Goal: Obtain resource: Download file/media

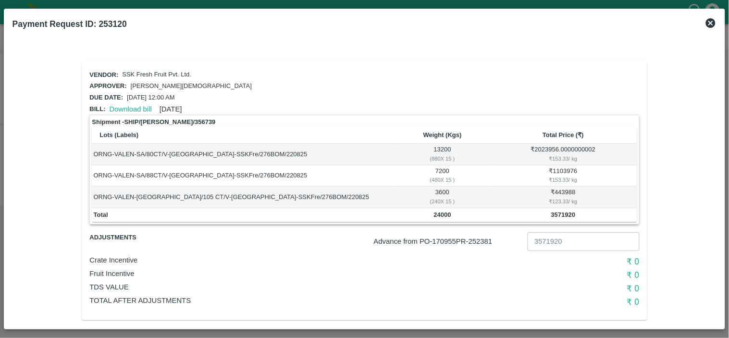
scroll to position [8, 0]
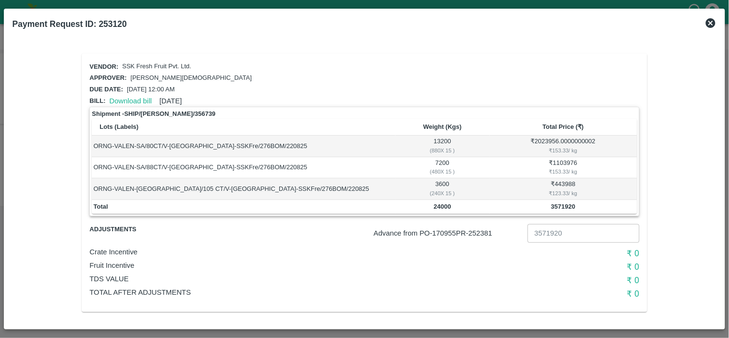
click at [483, 229] on p "Advance from PO- 170955 PR- 252381" at bounding box center [449, 233] width 150 height 11
copy p "252381"
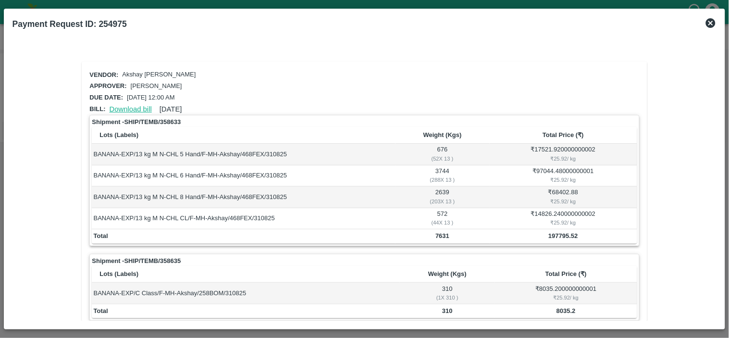
click at [131, 109] on link "Download bill" at bounding box center [131, 109] width 42 height 8
click at [136, 105] on link "Download bill" at bounding box center [131, 109] width 42 height 8
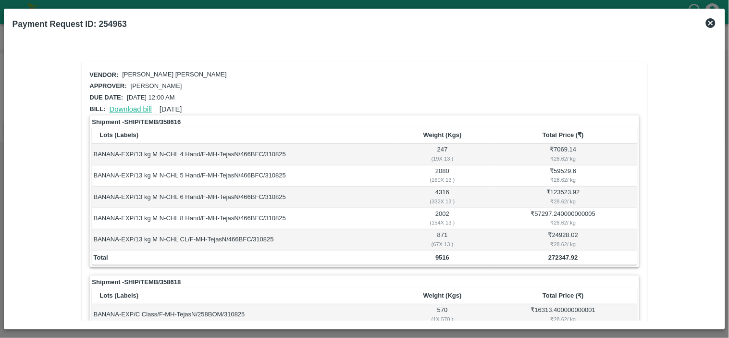
click at [132, 105] on link "Download bill" at bounding box center [131, 109] width 42 height 8
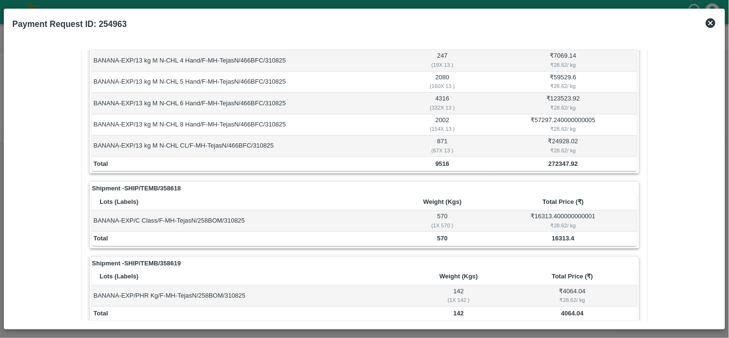
scroll to position [94, 0]
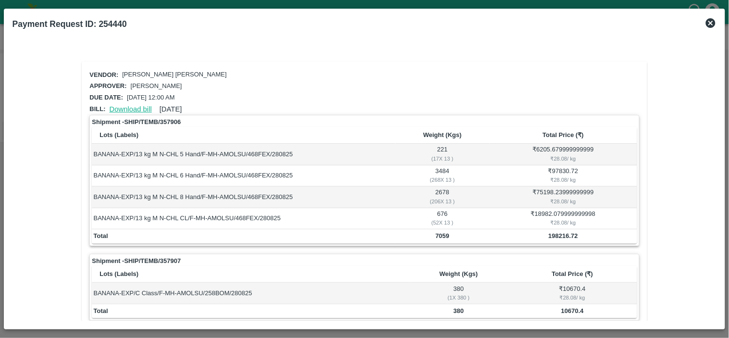
click at [133, 110] on link "Download bill" at bounding box center [131, 109] width 42 height 8
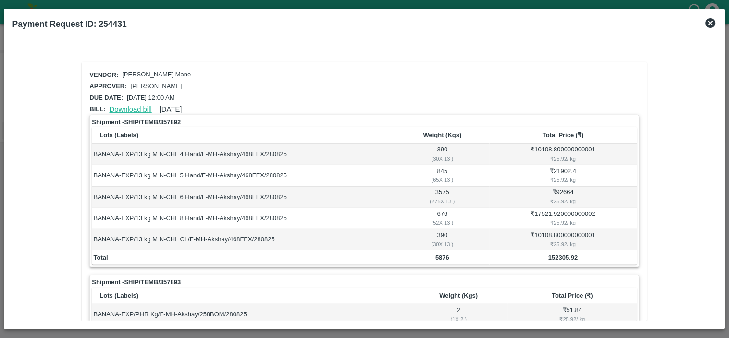
click at [130, 107] on link "Download bill" at bounding box center [131, 109] width 42 height 8
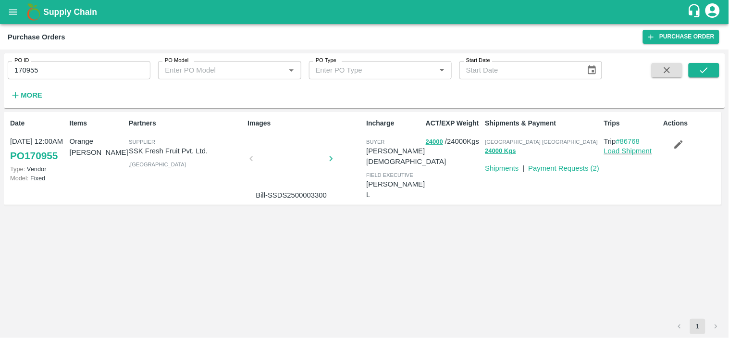
drag, startPoint x: 0, startPoint y: 0, endPoint x: 78, endPoint y: 68, distance: 103.5
click at [78, 68] on input "170955" at bounding box center [79, 70] width 143 height 18
paste input "text"
click at [714, 66] on button "submit" at bounding box center [703, 70] width 31 height 14
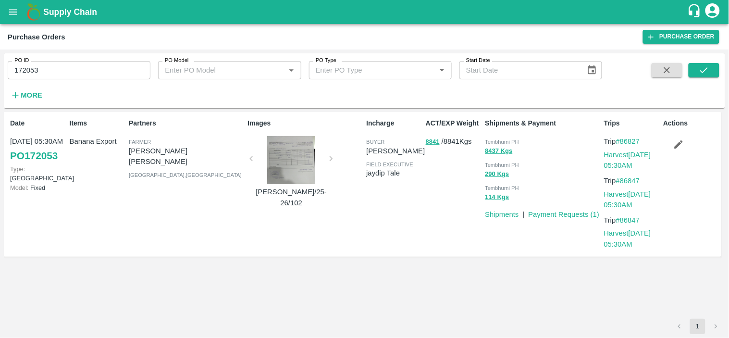
click at [87, 73] on input "172053" at bounding box center [79, 70] width 143 height 18
paste input "text"
click at [710, 68] on button "submit" at bounding box center [703, 70] width 31 height 14
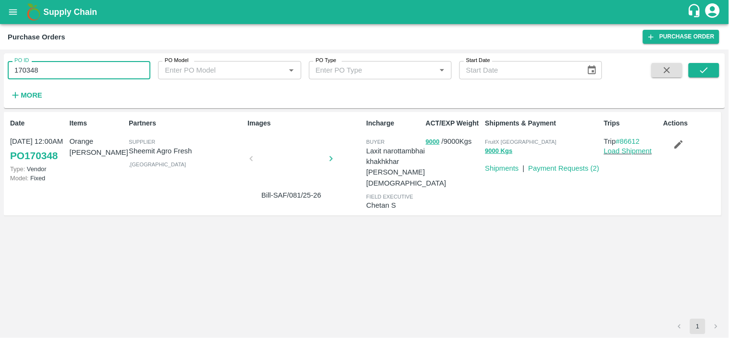
click at [73, 72] on input "170348" at bounding box center [79, 70] width 143 height 18
paste input "text"
type input "172433"
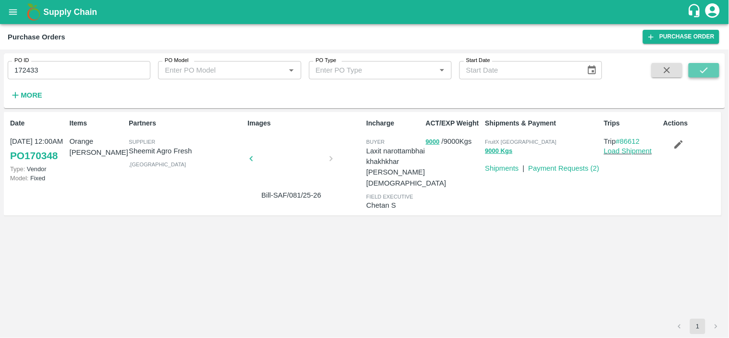
click at [705, 70] on icon "submit" at bounding box center [704, 70] width 8 height 6
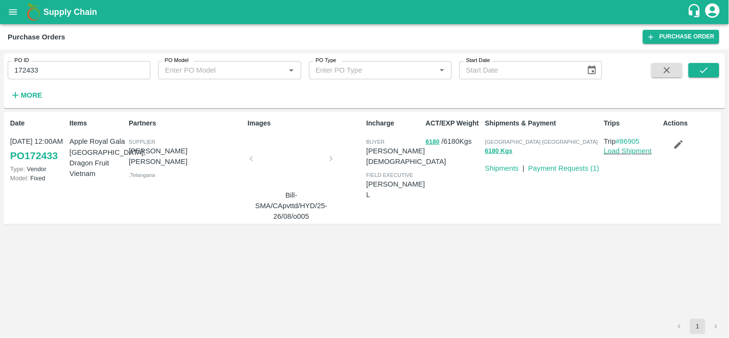
click at [495, 139] on span "[GEOGRAPHIC_DATA] [GEOGRAPHIC_DATA]" at bounding box center [541, 142] width 113 height 6
copy p "Chennai DC 6180 Kgs"
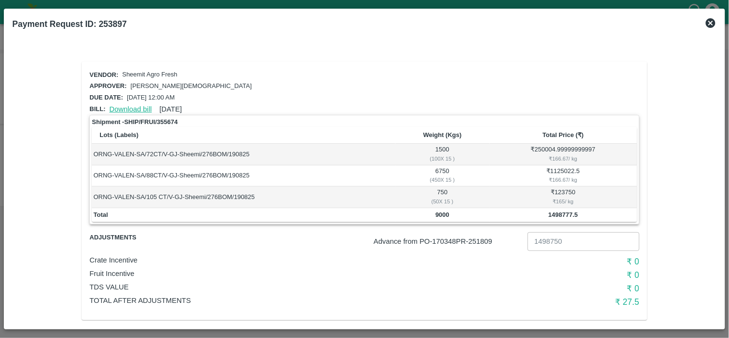
click at [126, 107] on link "Download bill" at bounding box center [131, 109] width 42 height 8
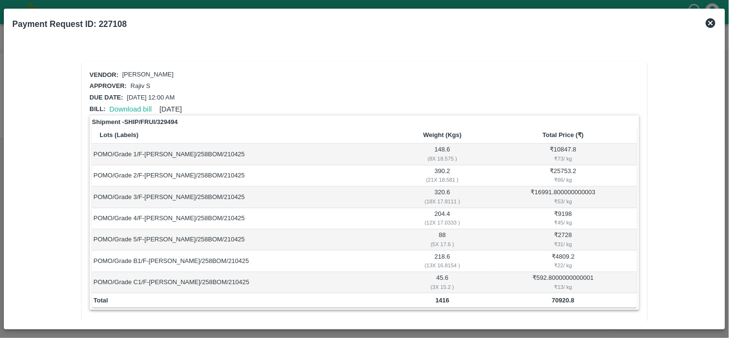
click at [709, 23] on icon at bounding box center [711, 23] width 12 height 12
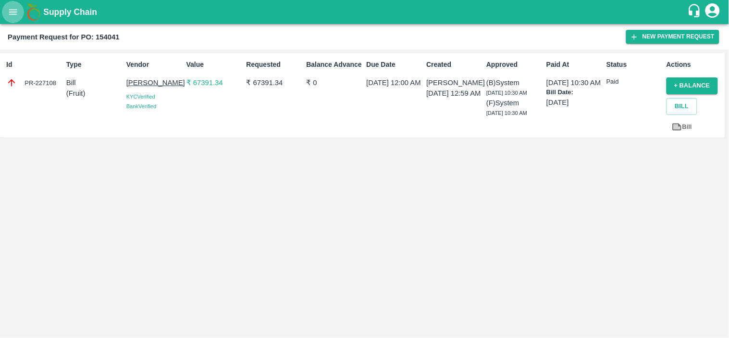
click at [16, 14] on icon "open drawer" at bounding box center [13, 11] width 8 height 5
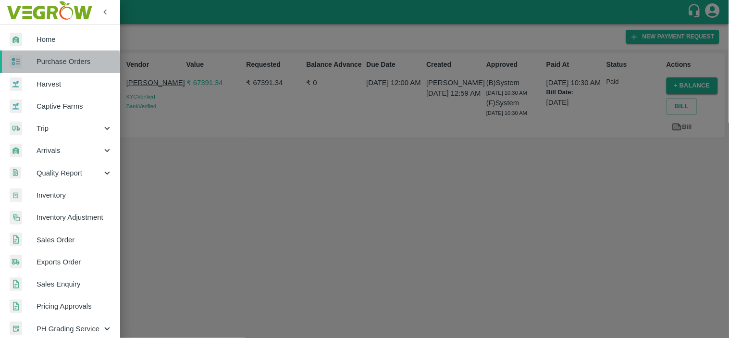
click at [56, 62] on span "Purchase Orders" at bounding box center [75, 61] width 76 height 11
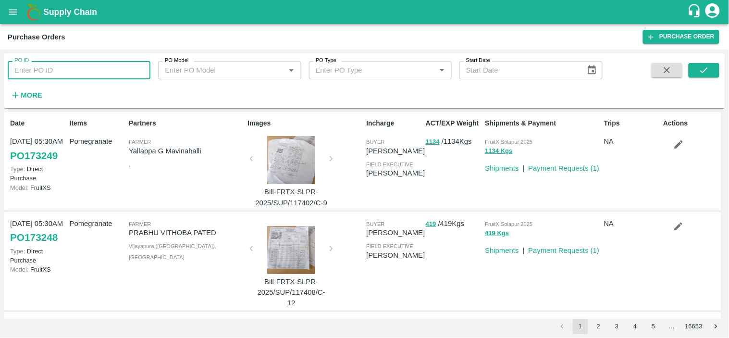
click at [93, 72] on input "PO ID" at bounding box center [79, 70] width 143 height 18
paste input "170257"
type input "170257"
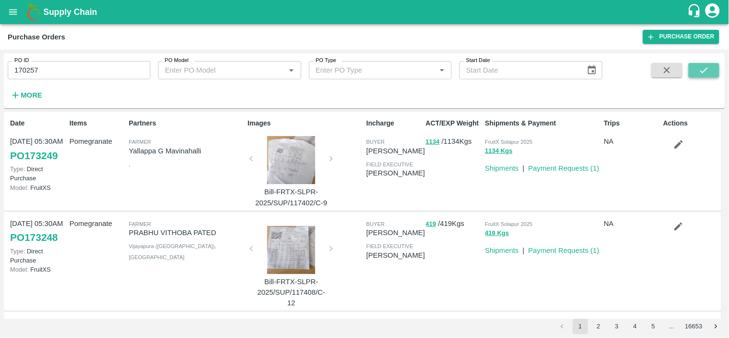
click at [700, 66] on icon "submit" at bounding box center [703, 70] width 11 height 11
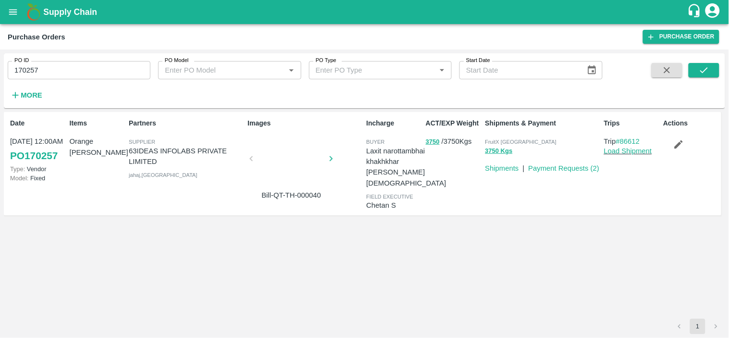
click at [47, 66] on input "170257" at bounding box center [79, 70] width 143 height 18
paste input "text"
type input "172251"
click at [703, 70] on icon "submit" at bounding box center [703, 70] width 11 height 11
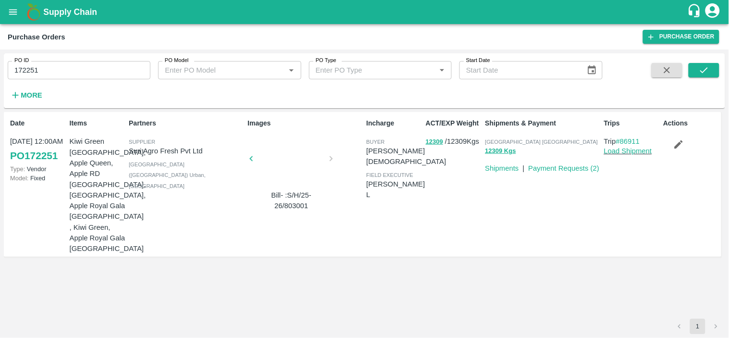
click at [503, 142] on span "[GEOGRAPHIC_DATA] [GEOGRAPHIC_DATA]" at bounding box center [541, 142] width 113 height 6
copy p "Chennai DC 12309 Kgs"
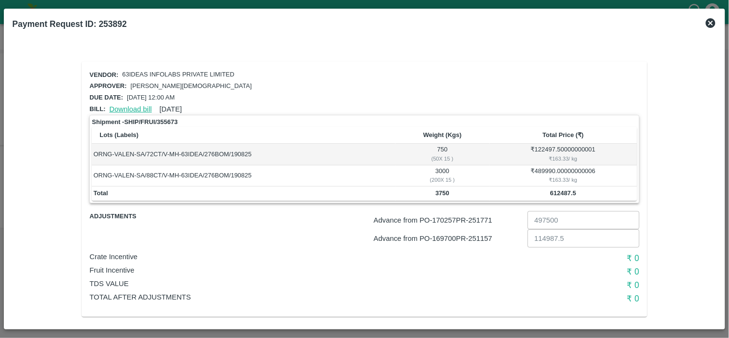
click at [137, 108] on link "Download bill" at bounding box center [131, 109] width 42 height 8
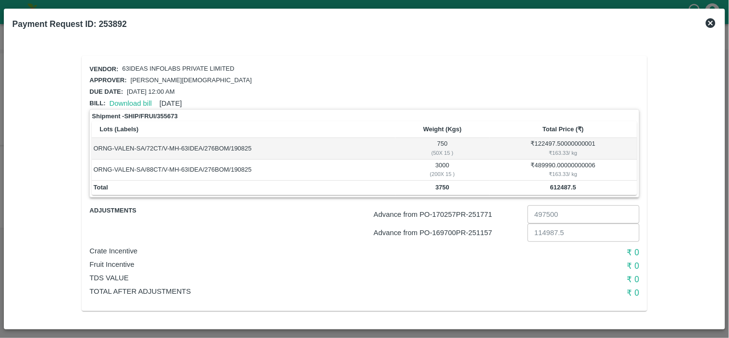
click at [478, 212] on p "Advance from PO- 170257 PR- 251771" at bounding box center [449, 214] width 150 height 11
copy p "251771"
click at [483, 232] on p "Advance from PO- 169700 PR- 251157" at bounding box center [449, 232] width 150 height 11
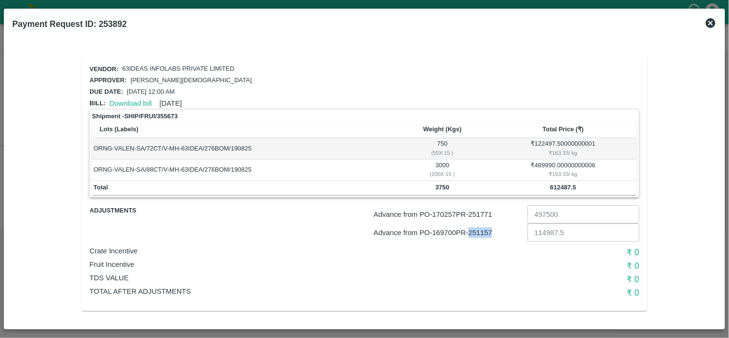
copy p "251157"
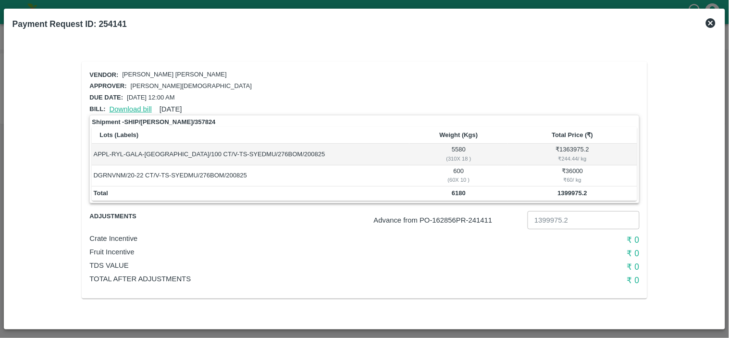
click at [132, 106] on link "Download bill" at bounding box center [131, 109] width 42 height 8
click at [480, 215] on p "Advance from PO- 162856 PR- 241411" at bounding box center [449, 220] width 150 height 11
copy p "241411"
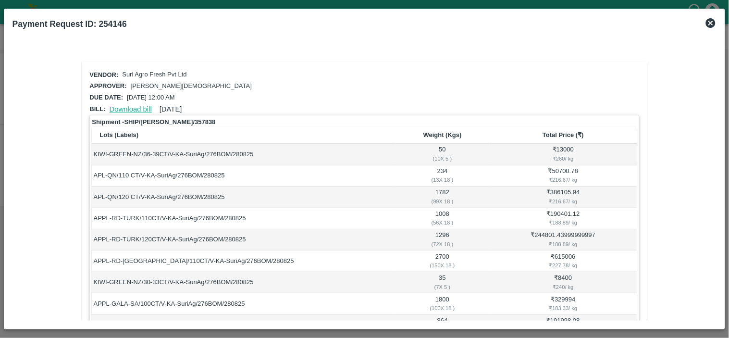
click at [131, 106] on link "Download bill" at bounding box center [131, 109] width 42 height 8
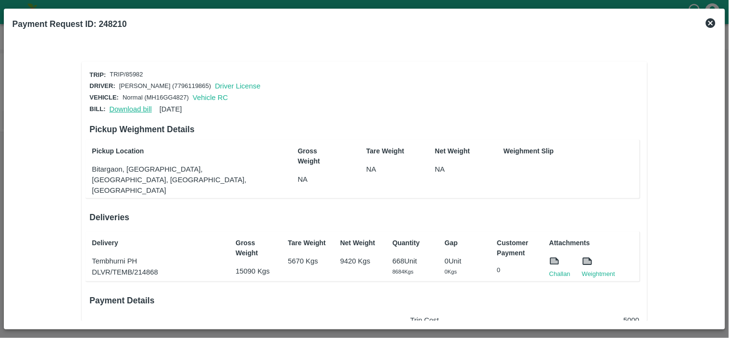
click at [126, 108] on link "Download bill" at bounding box center [131, 109] width 42 height 8
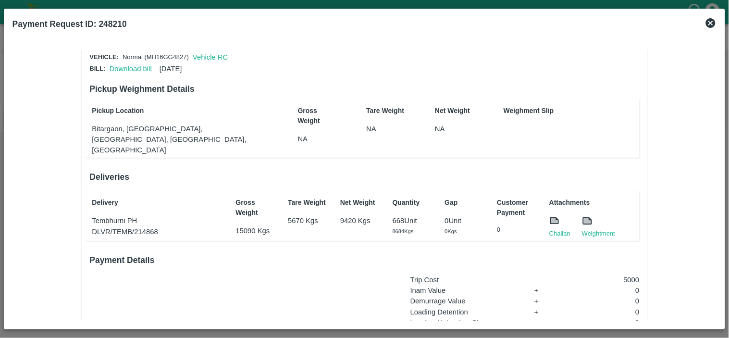
scroll to position [41, 0]
click at [712, 20] on icon at bounding box center [711, 23] width 10 height 10
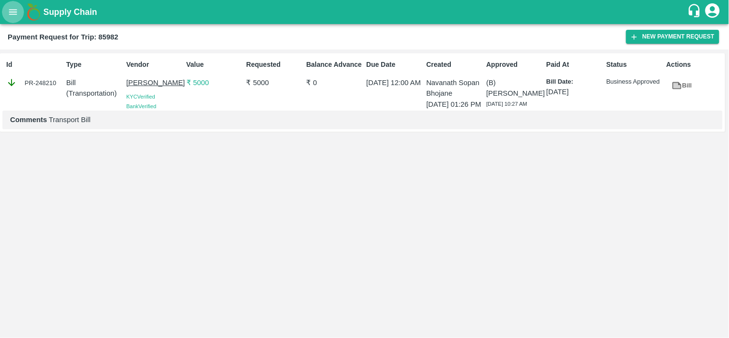
click at [12, 12] on icon "open drawer" at bounding box center [13, 12] width 11 height 11
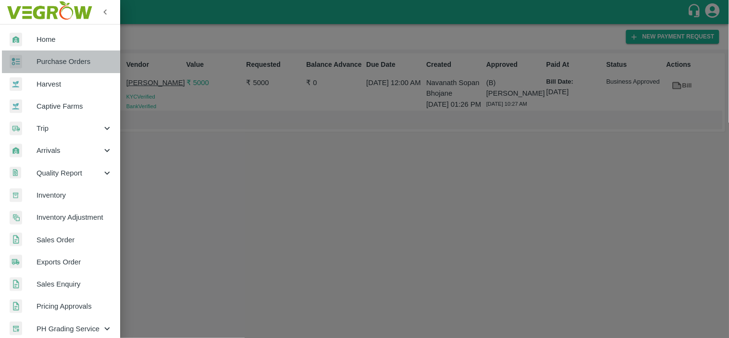
click at [72, 67] on link "Purchase Orders" at bounding box center [60, 61] width 120 height 22
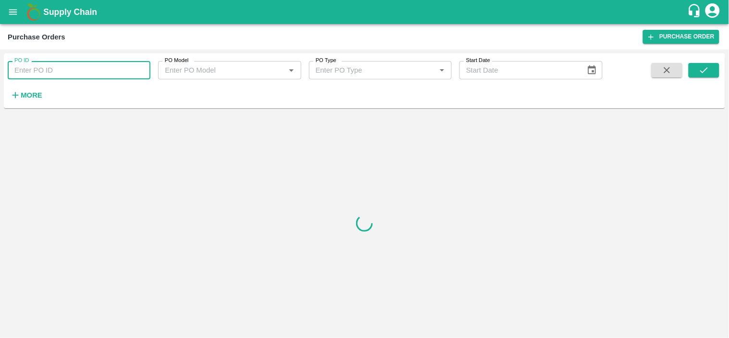
click at [61, 69] on input "PO ID" at bounding box center [79, 70] width 143 height 18
paste input "170722"
type input "170722"
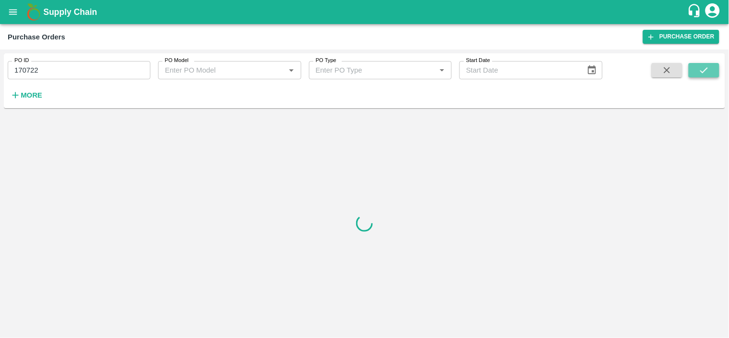
click at [701, 65] on icon "submit" at bounding box center [703, 70] width 11 height 11
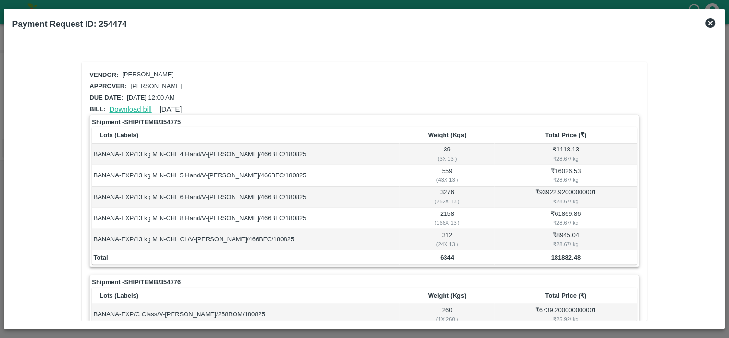
click at [126, 106] on link "Download bill" at bounding box center [131, 109] width 42 height 8
